Goal: Navigation & Orientation: Find specific page/section

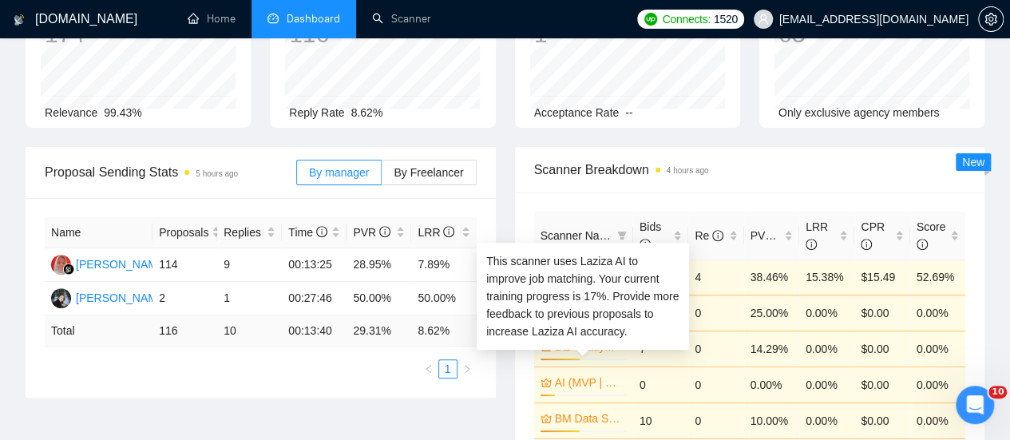
scroll to position [80, 0]
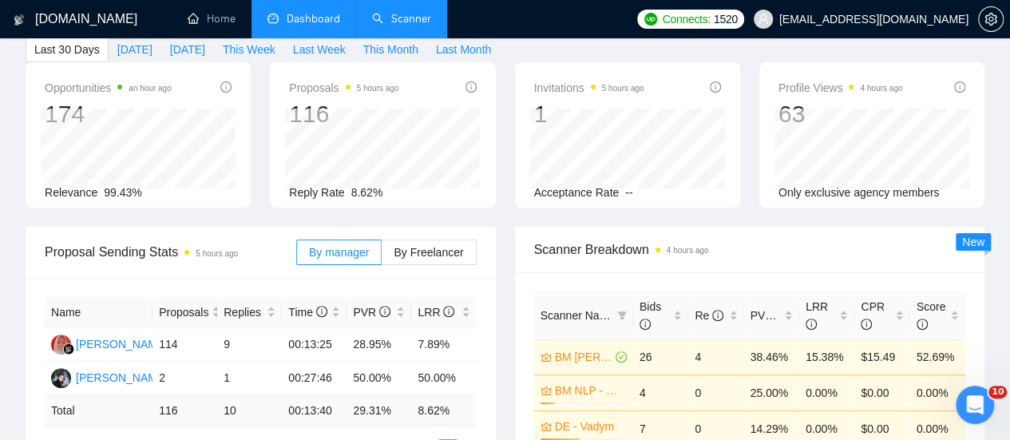
click at [431, 14] on link "Scanner" at bounding box center [401, 19] width 59 height 14
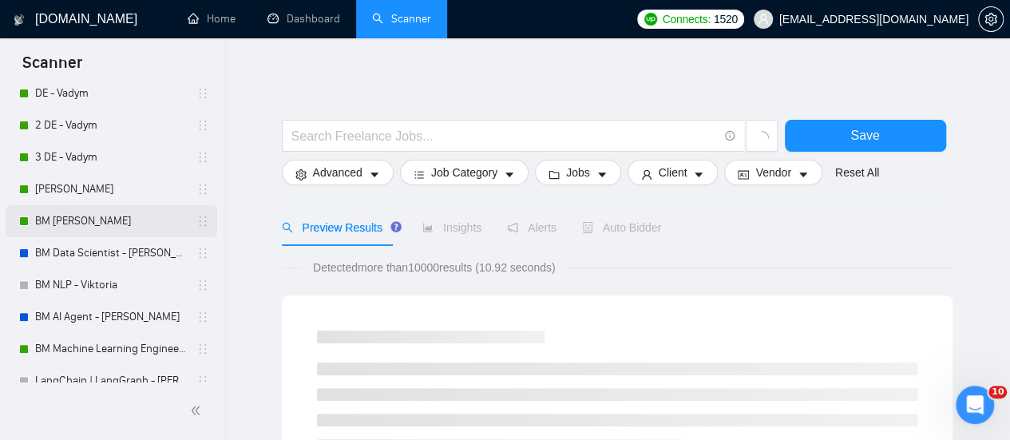
scroll to position [240, 0]
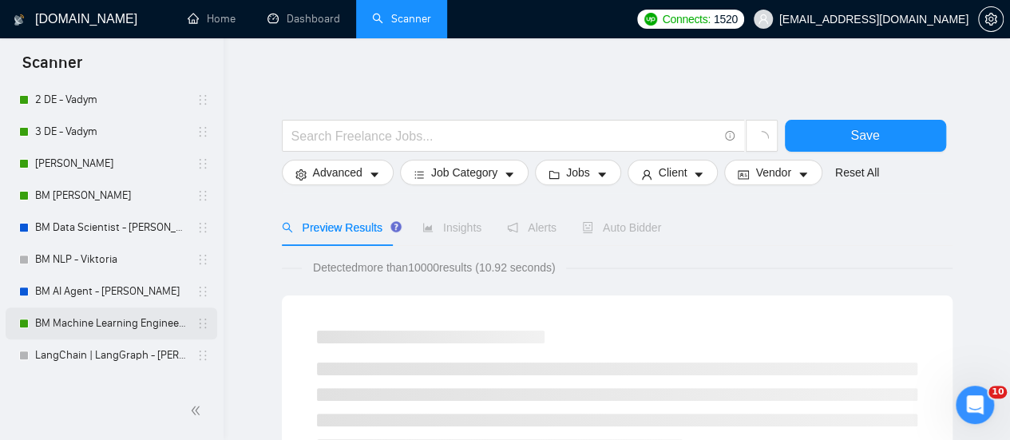
click at [110, 326] on link "BM Machine Learning Engineer - [PERSON_NAME]" at bounding box center [111, 323] width 152 height 32
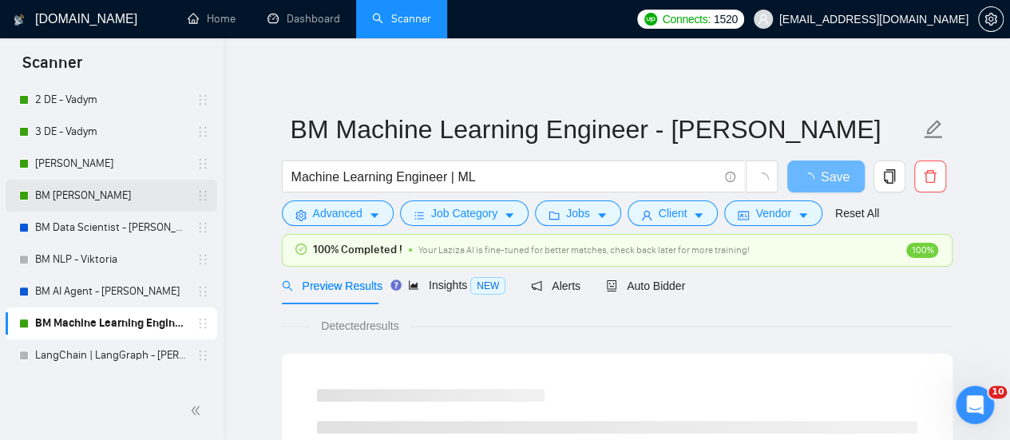
click at [103, 202] on link "BM [PERSON_NAME]" at bounding box center [111, 196] width 152 height 32
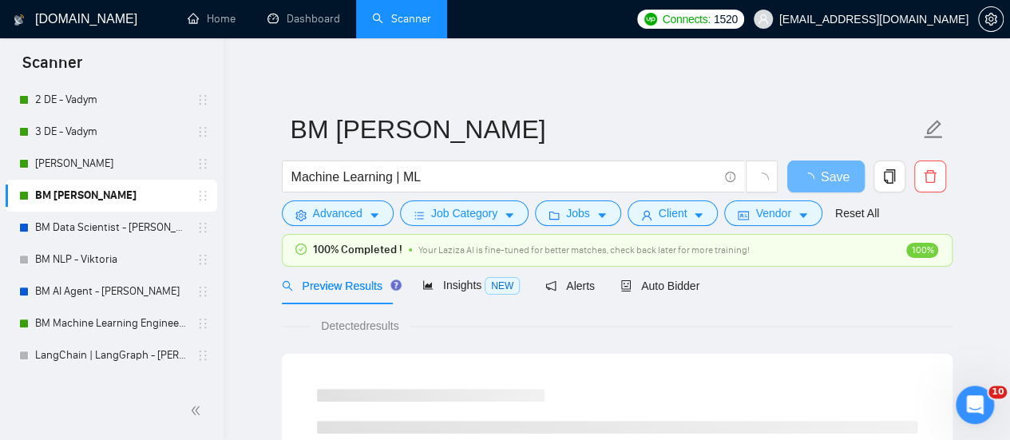
click at [113, 181] on link "BM [PERSON_NAME]" at bounding box center [111, 196] width 152 height 32
click at [118, 166] on link "[PERSON_NAME]" at bounding box center [111, 164] width 152 height 32
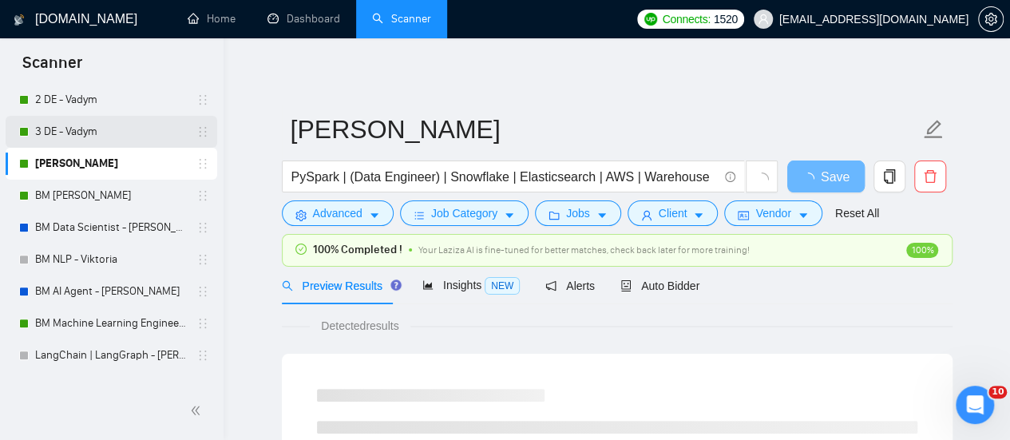
click at [128, 135] on link "3 DE - Vadym" at bounding box center [111, 132] width 152 height 32
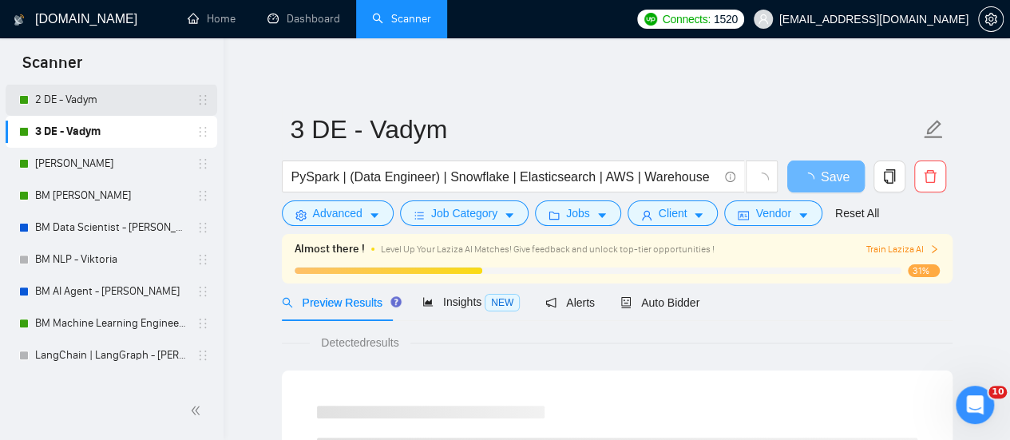
click at [131, 111] on link "2 DE - Vadym" at bounding box center [111, 100] width 152 height 32
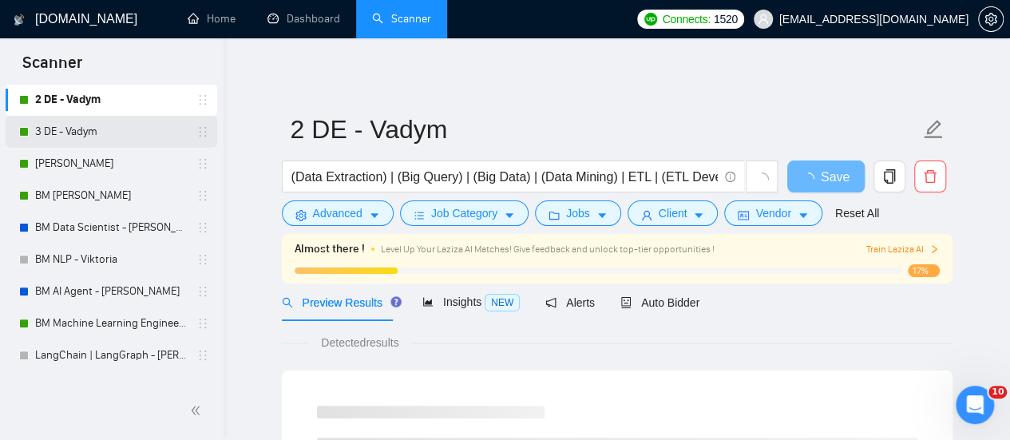
click at [129, 133] on link "3 DE - Vadym" at bounding box center [111, 132] width 152 height 32
